Goal: Entertainment & Leisure: Consume media (video, audio)

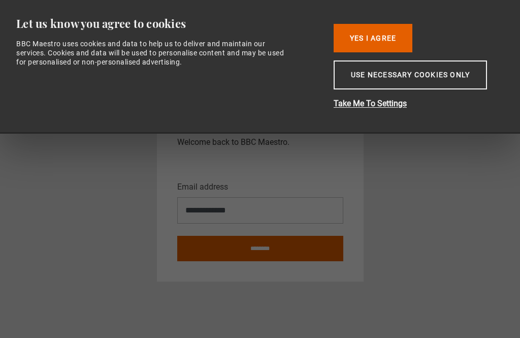
scroll to position [32, 0]
click at [443, 87] on button "Use necessary cookies only" at bounding box center [410, 74] width 153 height 29
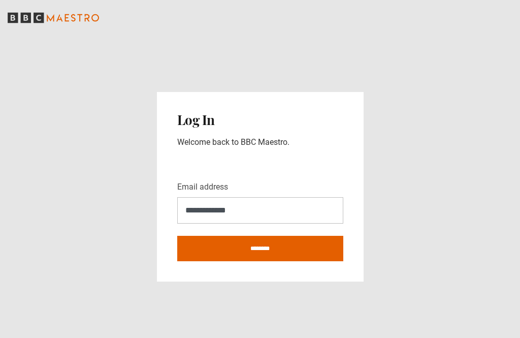
click at [299, 236] on input "********" at bounding box center [260, 248] width 166 height 25
type input "**********"
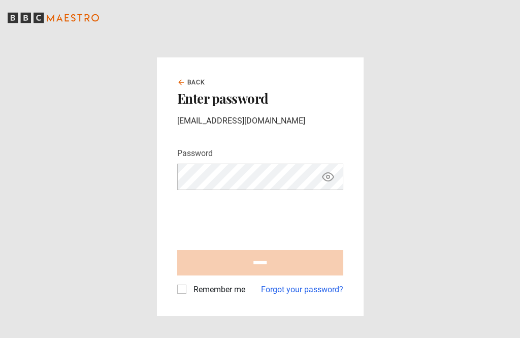
click at [307, 296] on link "Forgot your password?" at bounding box center [302, 289] width 82 height 12
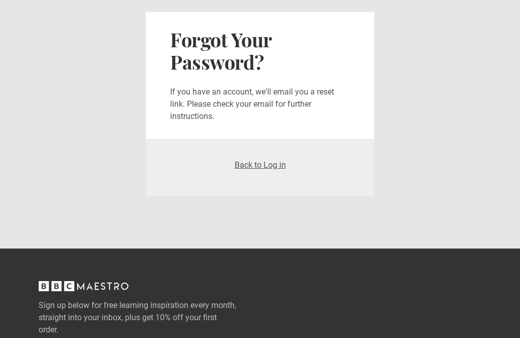
click at [267, 162] on link "Back to Log in" at bounding box center [260, 165] width 51 height 10
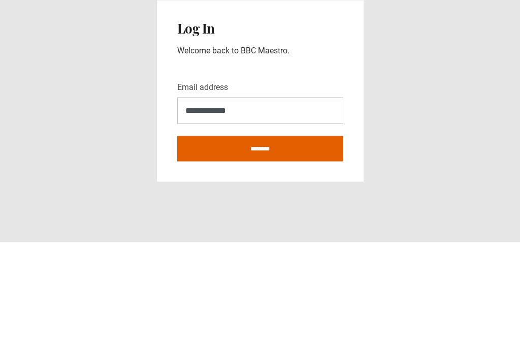
scroll to position [32, 0]
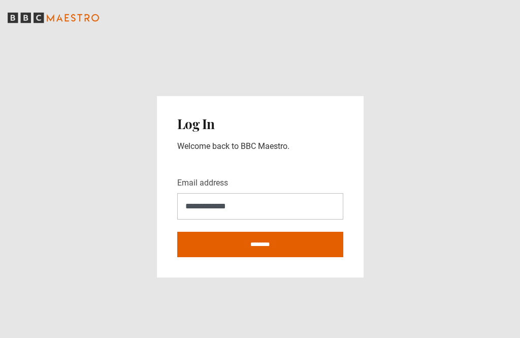
click at [294, 232] on input "********" at bounding box center [260, 244] width 166 height 25
type input "**********"
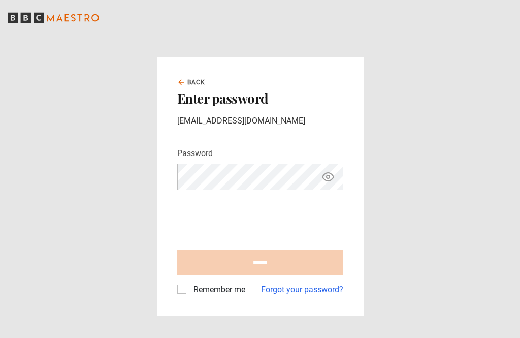
click at [519, 136] on main "Back Enter password [EMAIL_ADDRESS][DOMAIN_NAME] Password Your password is hidd…" at bounding box center [260, 187] width 520 height 302
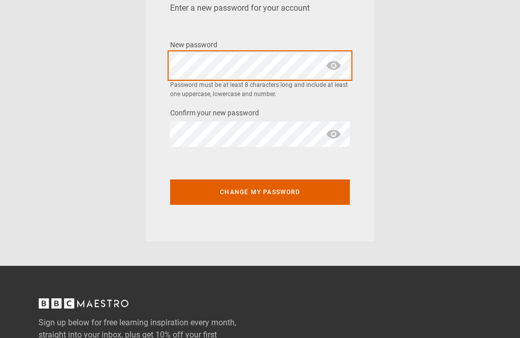
scroll to position [82, 0]
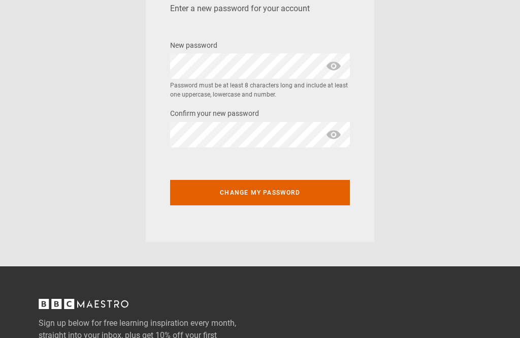
click at [331, 60] on span "show password" at bounding box center [333, 65] width 16 height 25
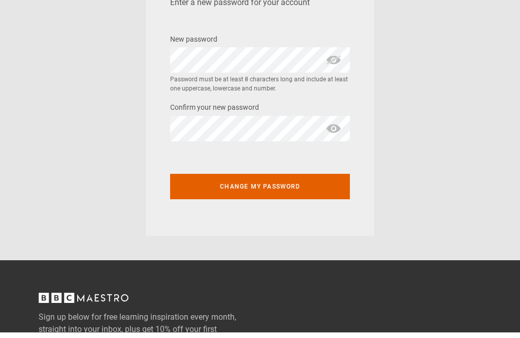
click at [338, 133] on span "show password" at bounding box center [333, 134] width 16 height 25
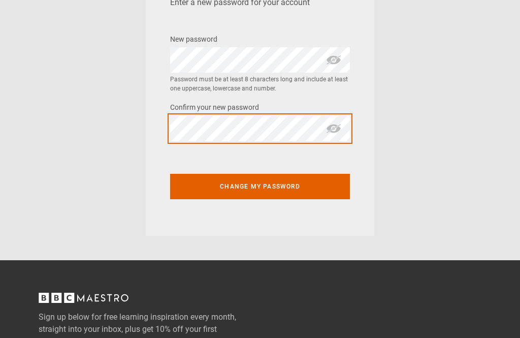
scroll to position [88, 0]
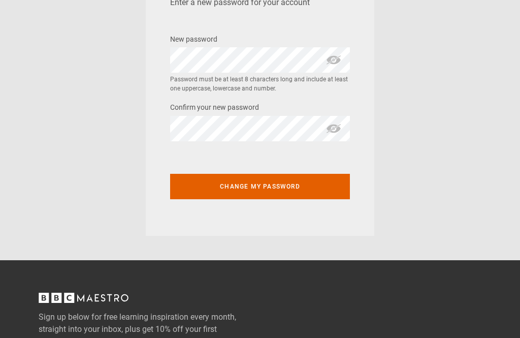
click at [295, 185] on button "Change my password" at bounding box center [260, 186] width 180 height 25
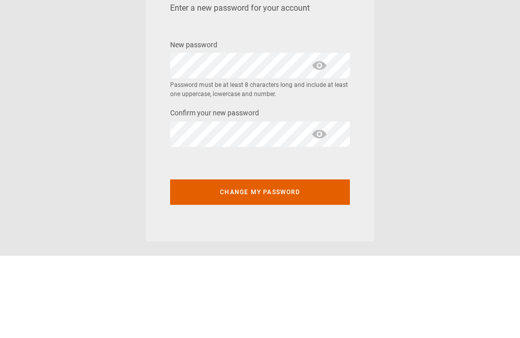
click at [319, 136] on span "show password" at bounding box center [319, 148] width 16 height 25
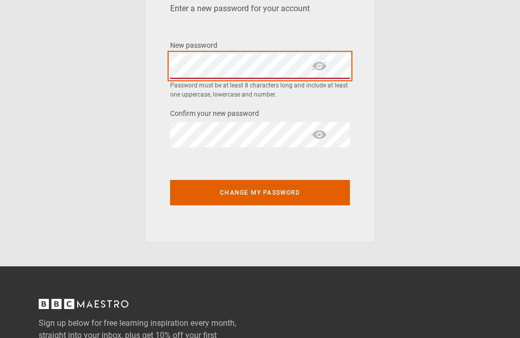
scroll to position [81, 0]
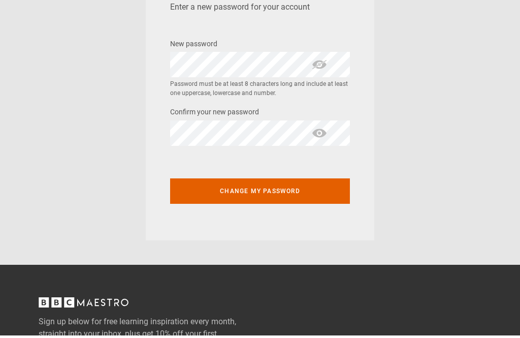
click at [317, 135] on span "show password" at bounding box center [319, 135] width 16 height 25
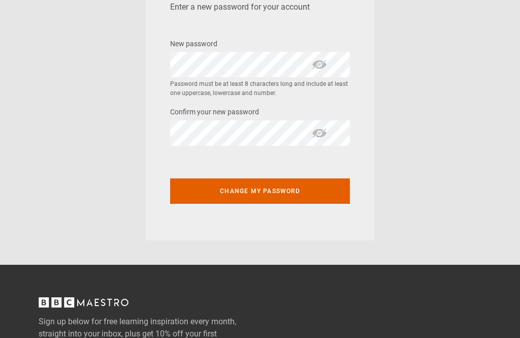
click at [274, 201] on button "Change my password" at bounding box center [260, 190] width 180 height 25
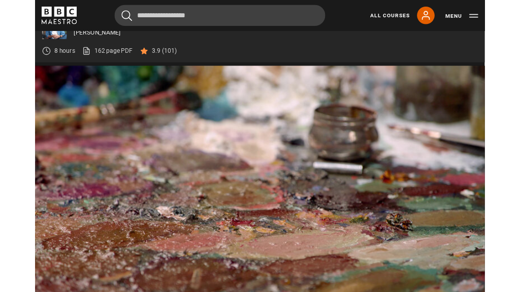
scroll to position [414, 0]
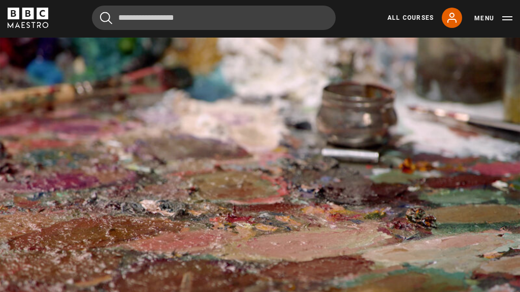
click at [471, 80] on video-js "Video Player is loading. Play Lesson Study: second sitting 10s Skip Back 10 sec…" at bounding box center [260, 184] width 520 height 292
click at [490, 283] on li "captions off , selected" at bounding box center [470, 281] width 61 height 13
click at [467, 320] on video-js "Video Player is loading. Play Lesson Study: second sitting 10s Skip Back 10 sec…" at bounding box center [260, 184] width 520 height 292
click at [467, 313] on video-js "Video Player is loading. Play Lesson Study: second sitting 10s Skip Back 10 sec…" at bounding box center [260, 184] width 520 height 292
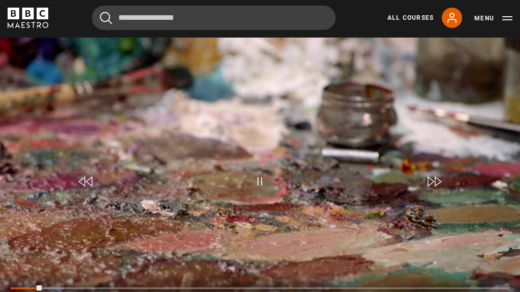
click at [468, 289] on div "Loaded : 10.80%" at bounding box center [260, 288] width 499 height 2
click at [42, 289] on div "Progress Bar" at bounding box center [26, 288] width 31 height 2
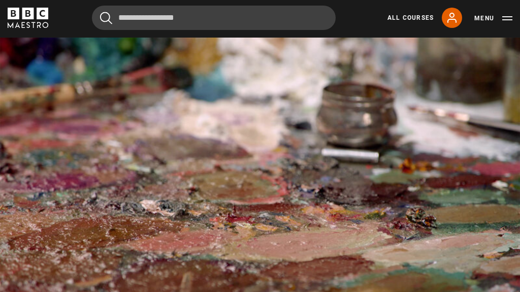
click at [472, 322] on video-js "Video Player is loading. Play Lesson Study: second sitting 10s Skip Back 10 sec…" at bounding box center [260, 184] width 520 height 292
click at [453, 330] on video-js "Video Player is loading. Play Lesson Study: second sitting 10s Skip Back 10 sec…" at bounding box center [260, 184] width 520 height 292
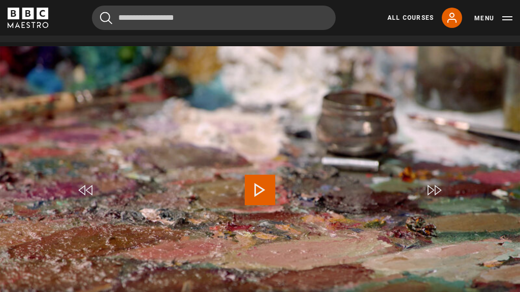
scroll to position [405, 0]
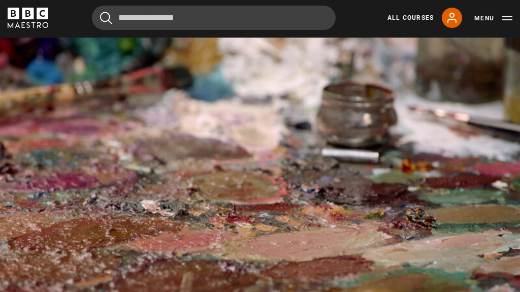
click at [470, 322] on video-js "Video Player is loading. Play Lesson Study: second sitting 10s Skip Back 10 sec…" at bounding box center [260, 184] width 520 height 292
click at [28, 315] on video-js "Video Player is loading. Play Lesson Study: second sitting 10s Skip Back 10 sec…" at bounding box center [260, 184] width 520 height 292
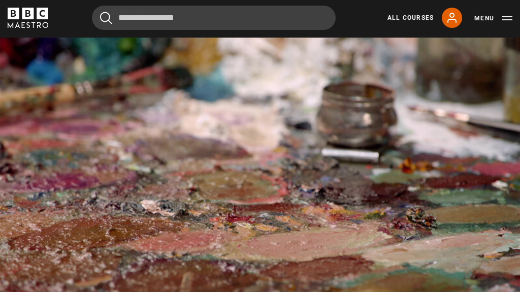
click at [481, 330] on video-js "Video Player is loading. Play Lesson Study: second sitting 10s Skip Back 10 sec…" at bounding box center [260, 184] width 520 height 292
click at [486, 312] on video-js "Video Player is loading. Play Lesson Study: second sitting 10s Skip Back 10 sec…" at bounding box center [260, 184] width 520 height 292
click at [456, 326] on video-js "Video Player is loading. Play Lesson Study: second sitting 10s Skip Back 10 sec…" at bounding box center [260, 184] width 520 height 292
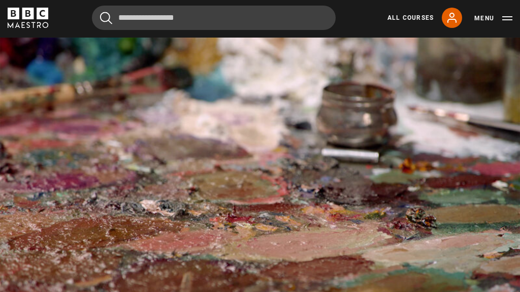
click at [468, 330] on video-js "Video Player is loading. Play Lesson Study: second sitting 10s Skip Back 10 sec…" at bounding box center [260, 184] width 520 height 292
click at [467, 320] on video-js "Video Player is loading. Play Lesson Study: second sitting 10s Skip Back 10 sec…" at bounding box center [260, 184] width 520 height 292
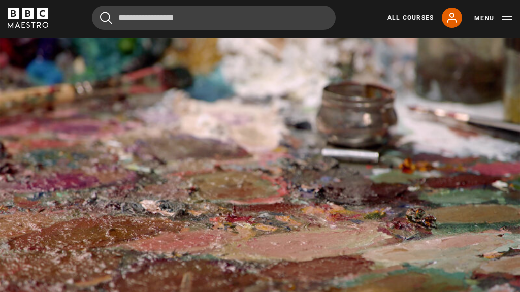
click at [467, 319] on video-js "Video Player is loading. Play Lesson Study: second sitting 10s Skip Back 10 sec…" at bounding box center [260, 184] width 520 height 292
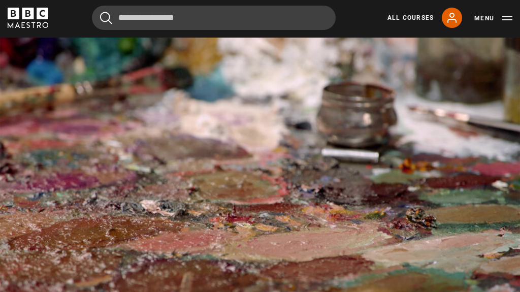
click at [486, 319] on video-js "Video Player is loading. Play Lesson Study: second sitting 10s Skip Back 10 sec…" at bounding box center [260, 184] width 520 height 292
click at [474, 322] on video-js "Video Player is loading. Play Lesson Study: second sitting 10s Skip Back 10 sec…" at bounding box center [260, 184] width 520 height 292
click at [440, 301] on li "English Captions" at bounding box center [470, 294] width 61 height 13
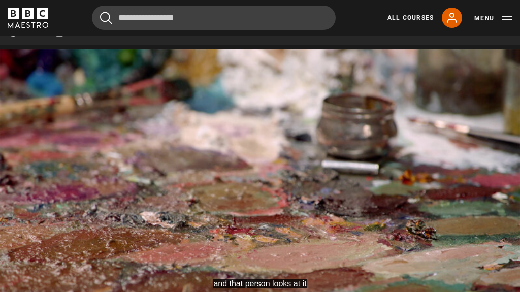
scroll to position [402, 0]
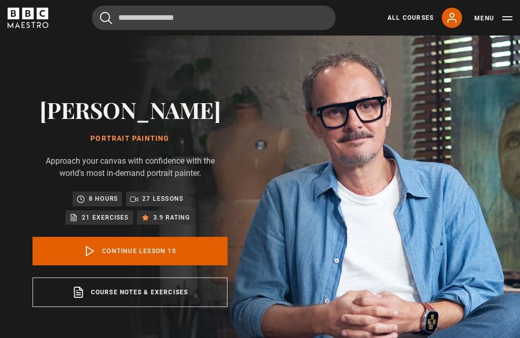
click at [162, 260] on link "Continue lesson 10" at bounding box center [129, 251] width 195 height 28
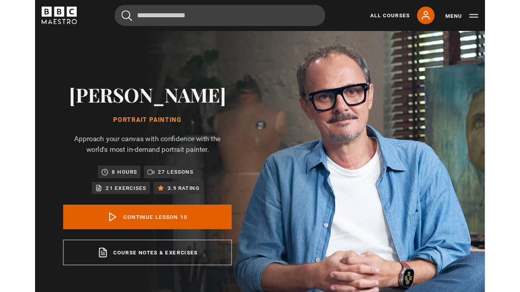
scroll to position [375, 0]
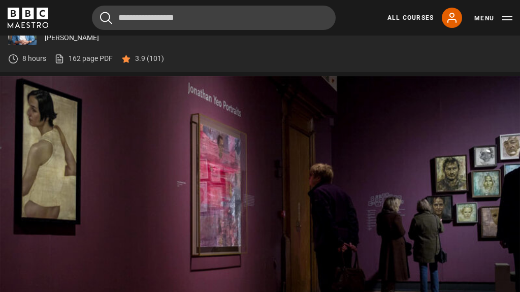
click at [269, 189] on video-js "But it was partly through experimentation Video Player is loading. Play Lesson …" at bounding box center [260, 222] width 520 height 292
